Goal: Task Accomplishment & Management: Use online tool/utility

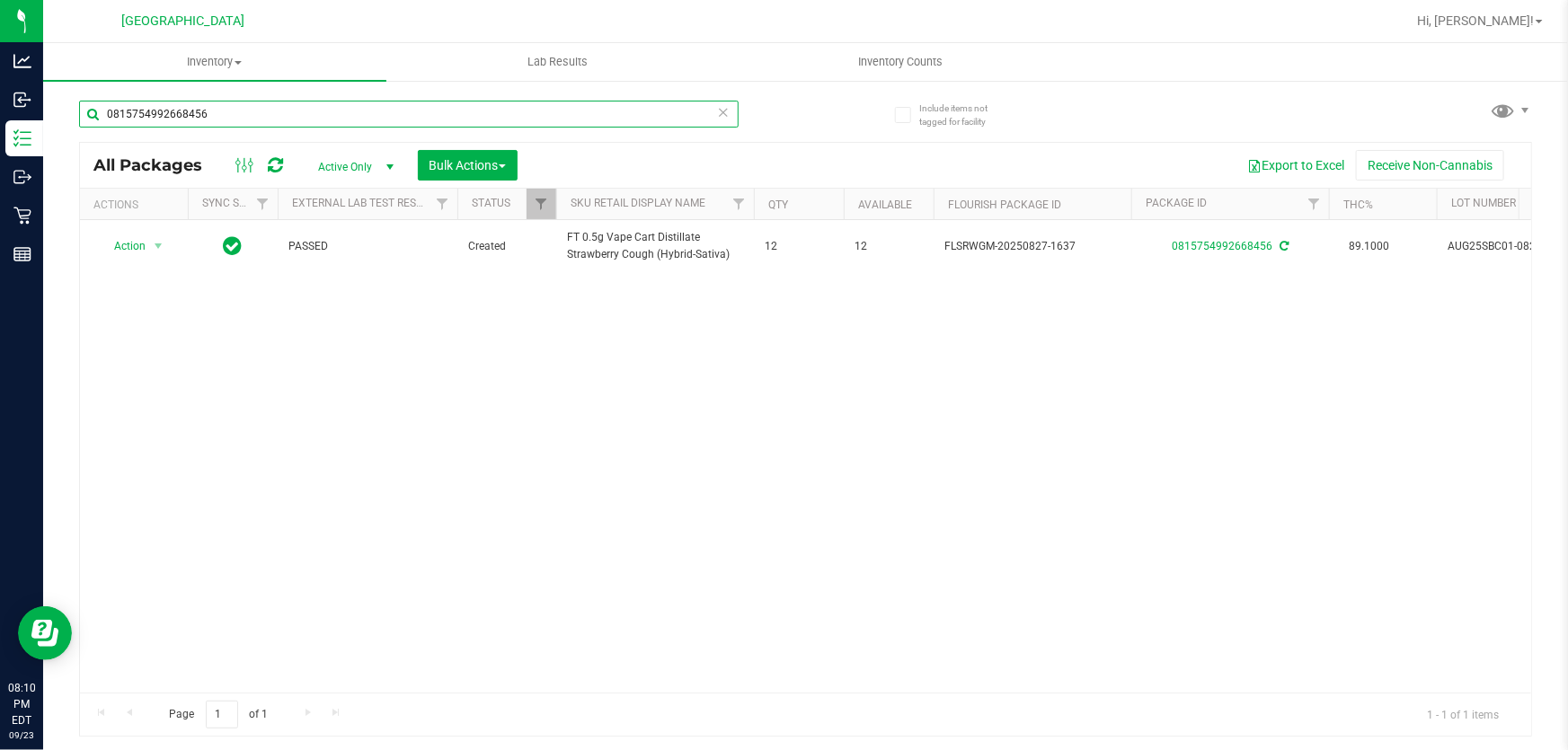
click at [224, 119] on input "0815754992668456" at bounding box center [409, 113] width 660 height 27
type input "0"
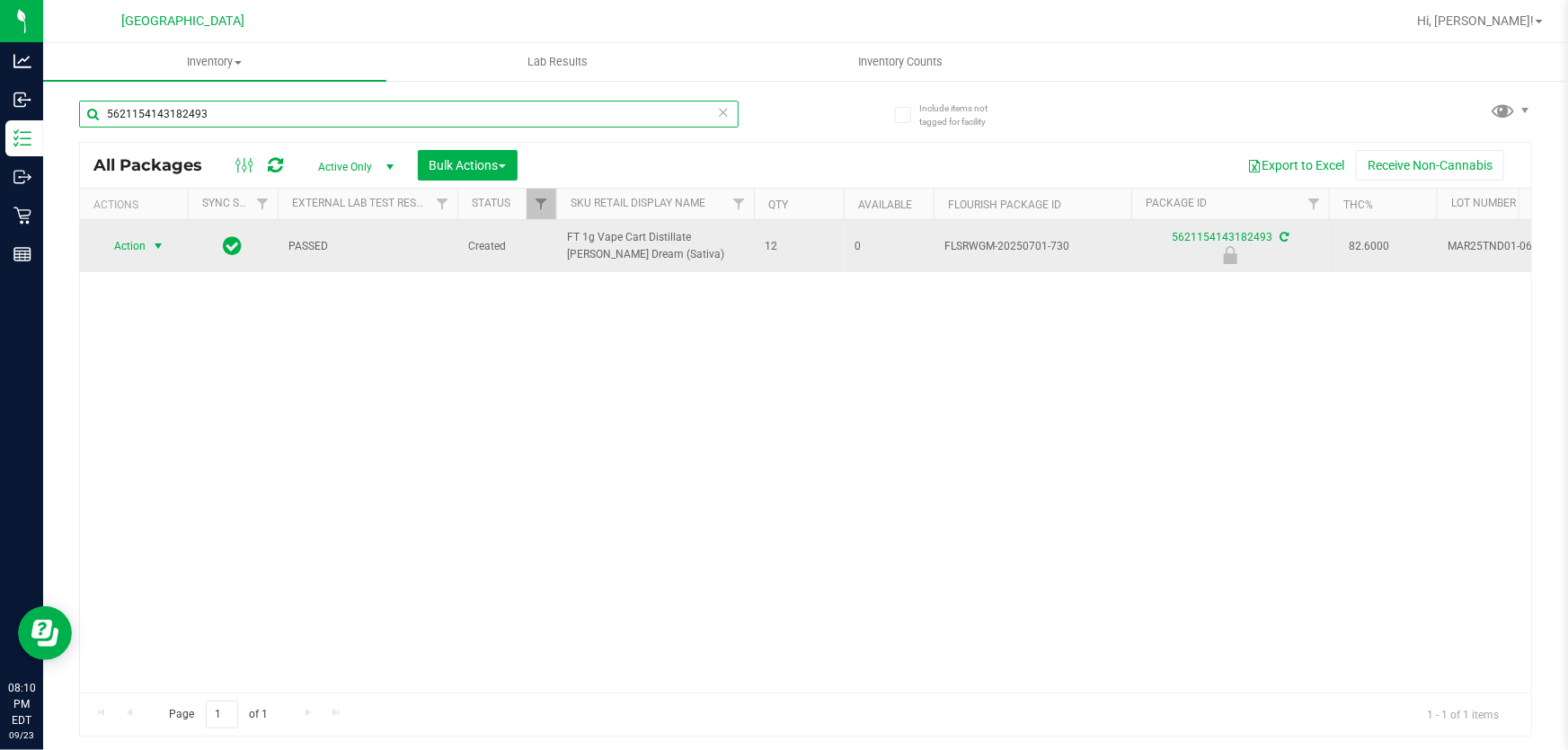
type input "5621154143182493"
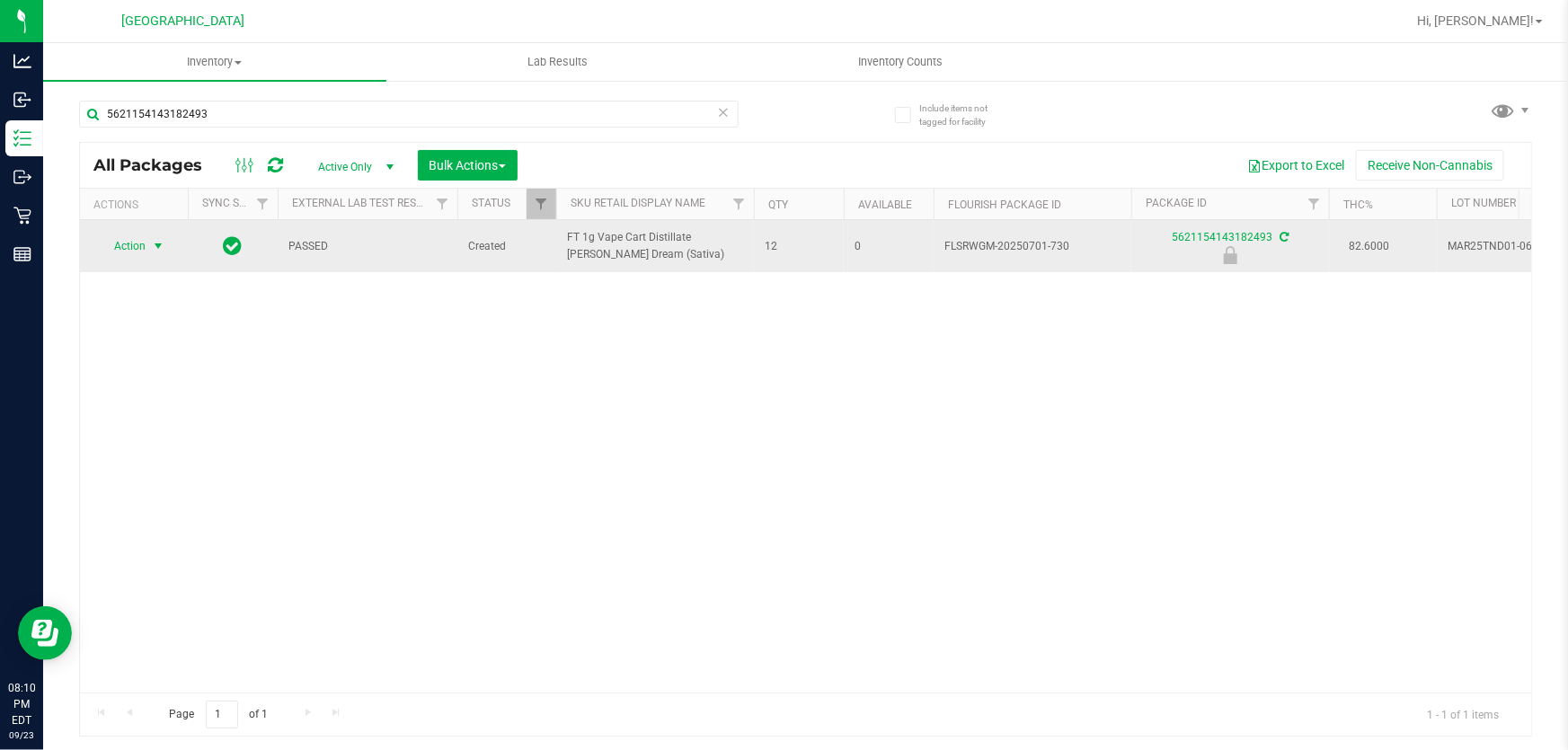
click at [162, 250] on span "select" at bounding box center [159, 246] width 15 height 15
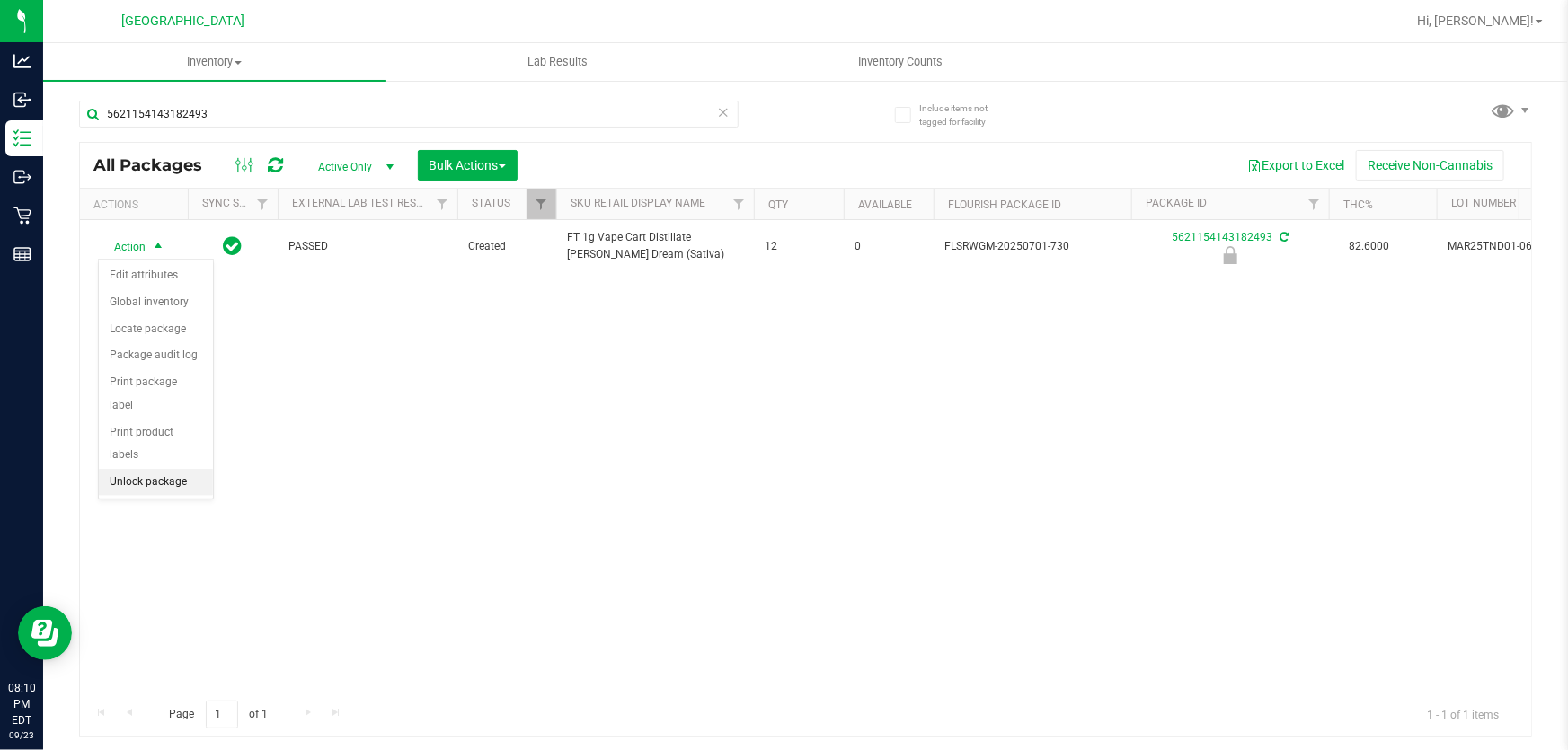
click at [162, 469] on li "Unlock package" at bounding box center [156, 482] width 114 height 27
